Goal: Task Accomplishment & Management: Use online tool/utility

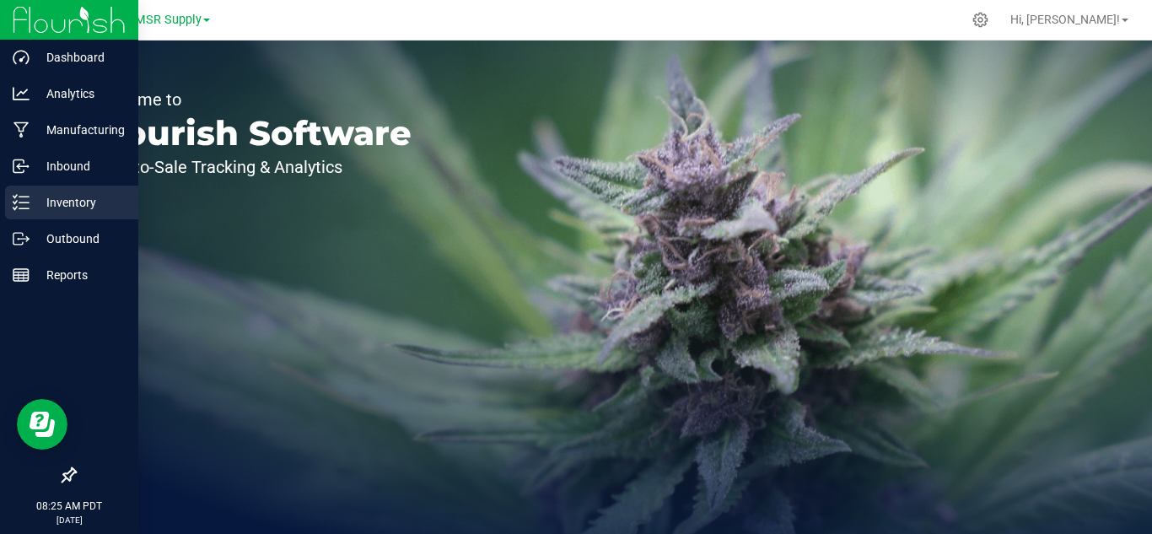
click at [102, 202] on p "Inventory" at bounding box center [80, 202] width 101 height 20
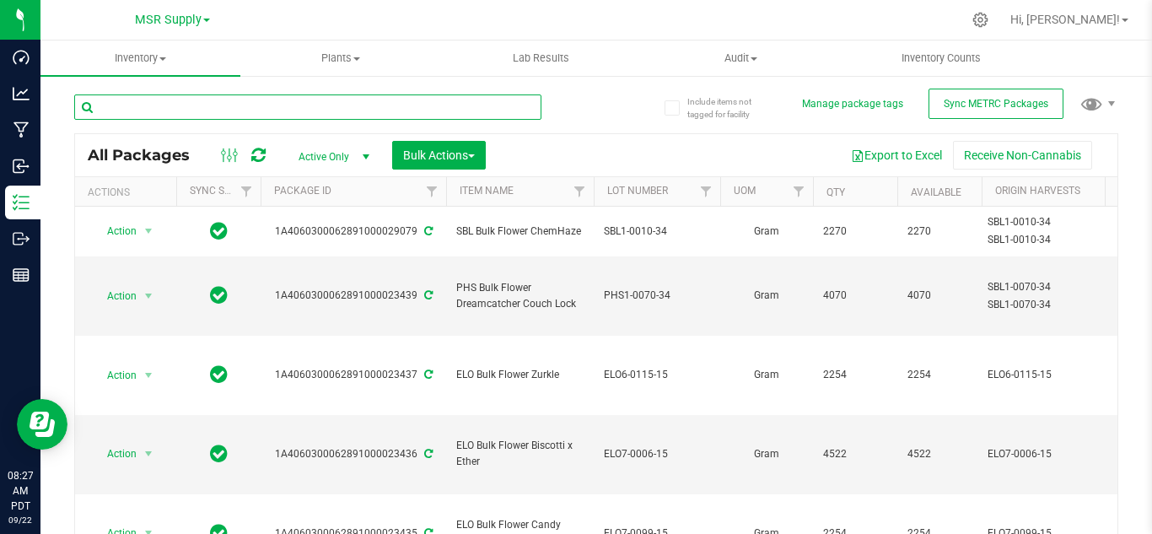
click at [277, 105] on input "text" at bounding box center [307, 106] width 467 height 25
type input "lava flower"
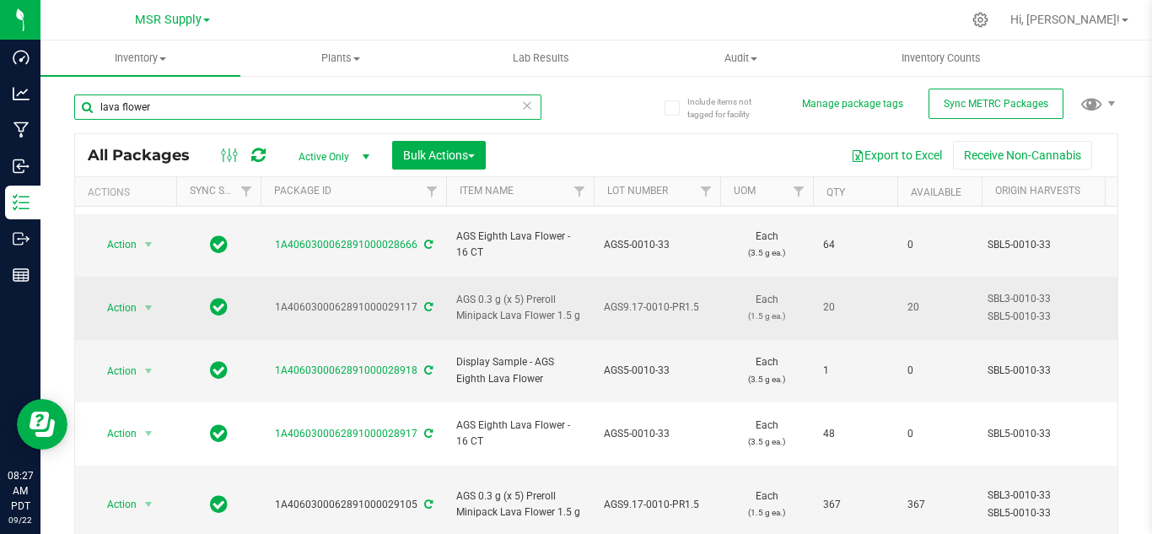
scroll to position [84, 0]
